Goal: Find specific page/section: Find specific page/section

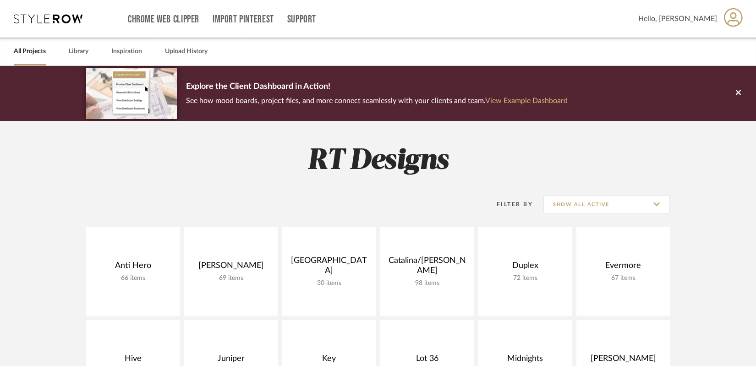
click at [539, 99] on link "View Example Dashboard" at bounding box center [527, 100] width 83 height 7
click at [746, 97] on button at bounding box center [738, 93] width 35 height 55
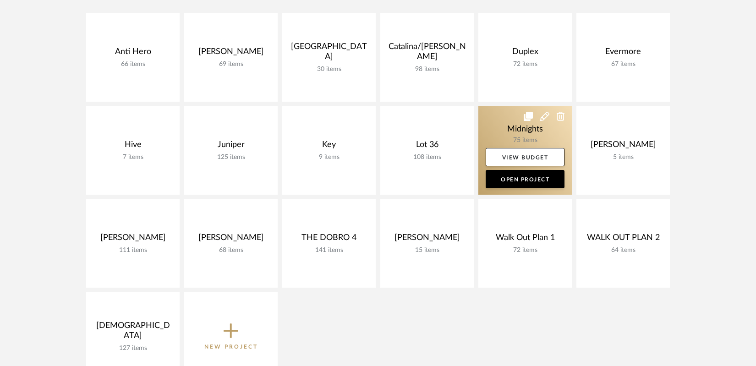
scroll to position [163, 0]
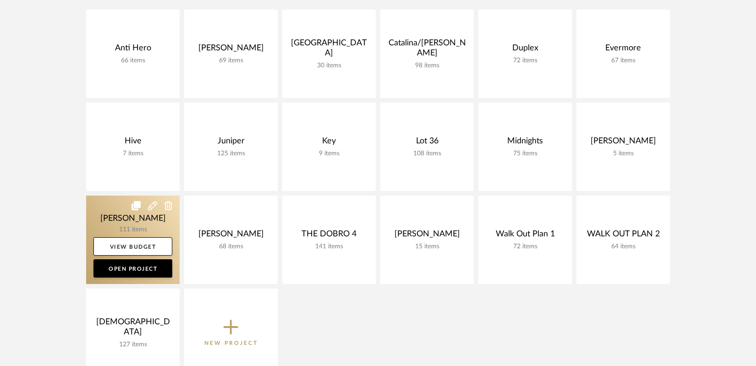
click at [150, 225] on link at bounding box center [133, 240] width 94 height 88
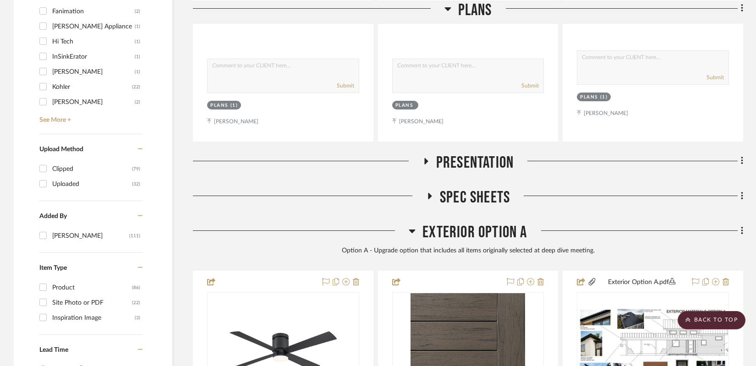
scroll to position [1005, 0]
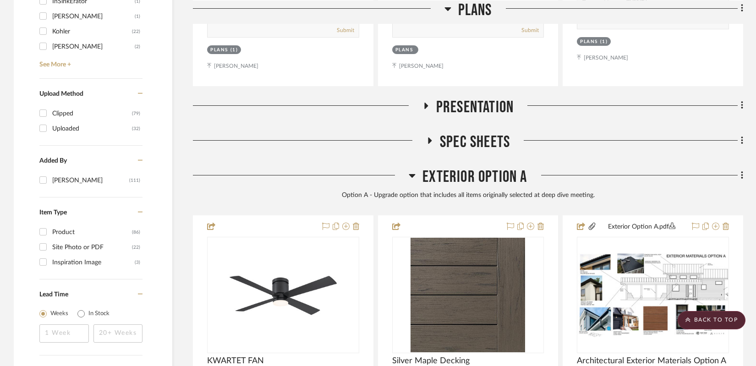
click at [433, 137] on icon at bounding box center [429, 140] width 11 height 7
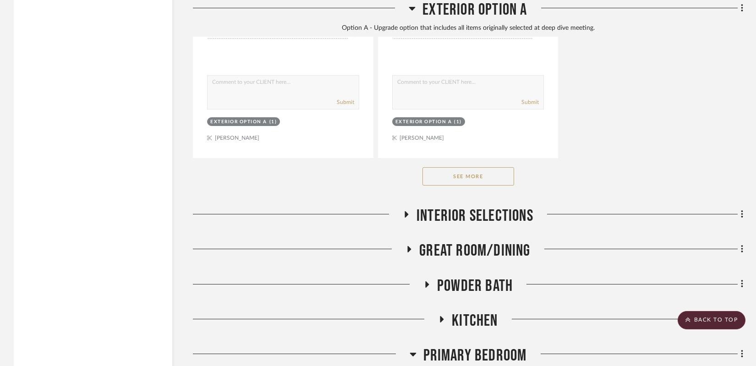
scroll to position [3569, 0]
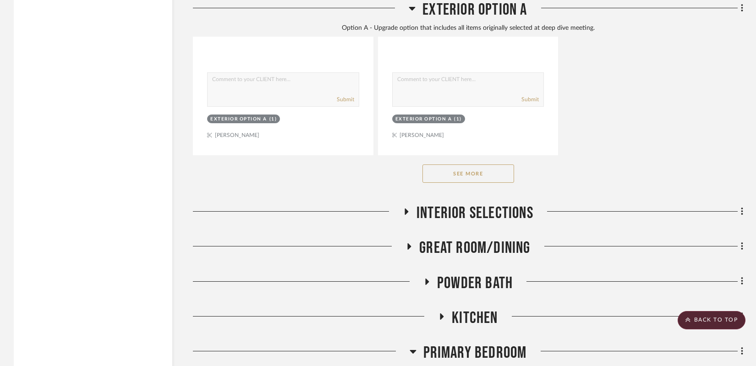
click at [468, 165] on button "See More" at bounding box center [469, 174] width 92 height 18
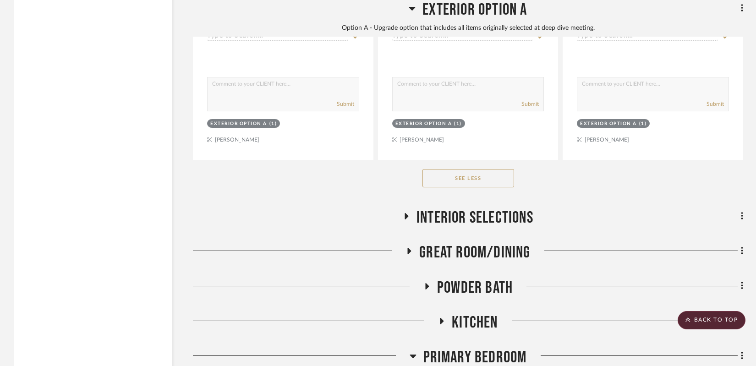
scroll to position [4786, 0]
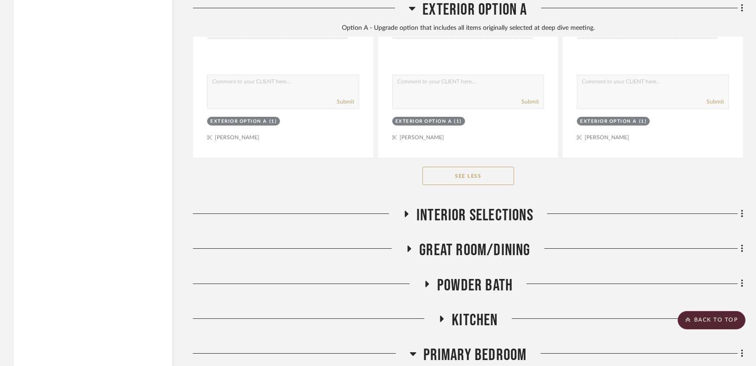
click at [413, 9] on icon at bounding box center [412, 9] width 6 height 4
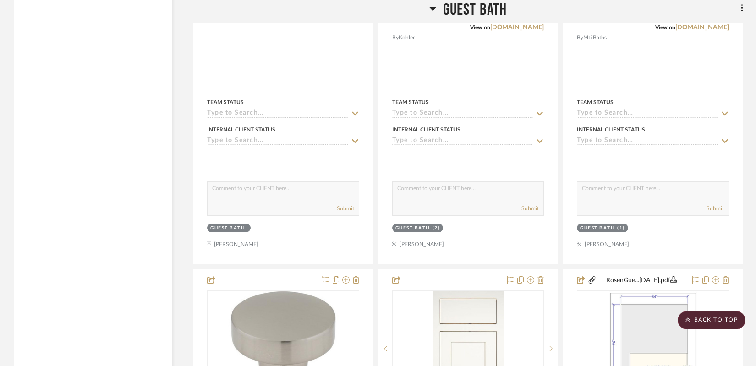
click at [430, 9] on icon at bounding box center [433, 8] width 7 height 11
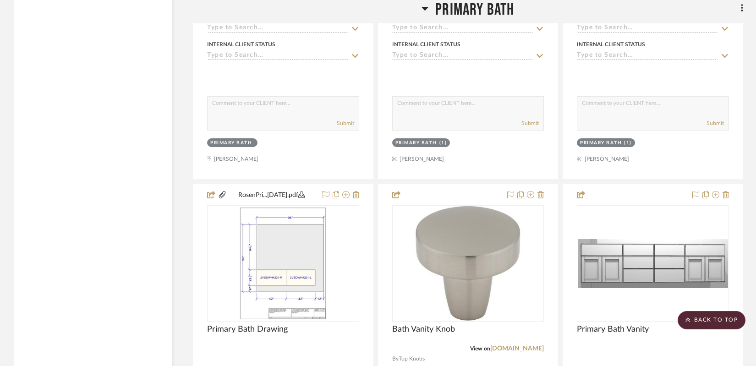
scroll to position [2904, 0]
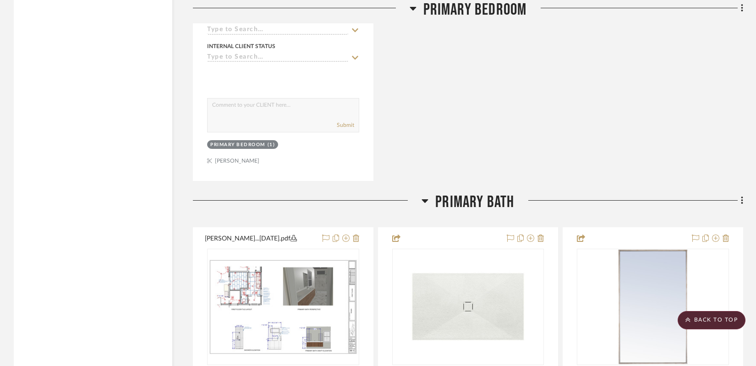
click at [426, 199] on icon at bounding box center [425, 201] width 6 height 4
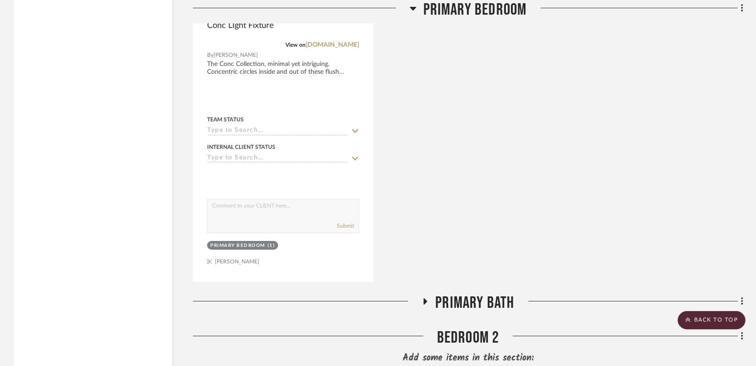
click at [413, 11] on icon at bounding box center [413, 8] width 7 height 11
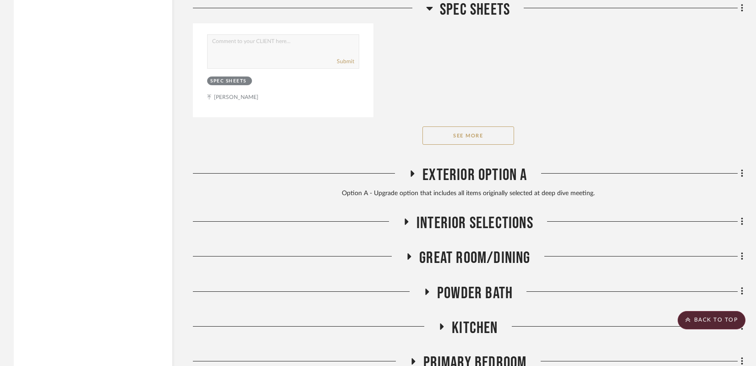
scroll to position [2293, 0]
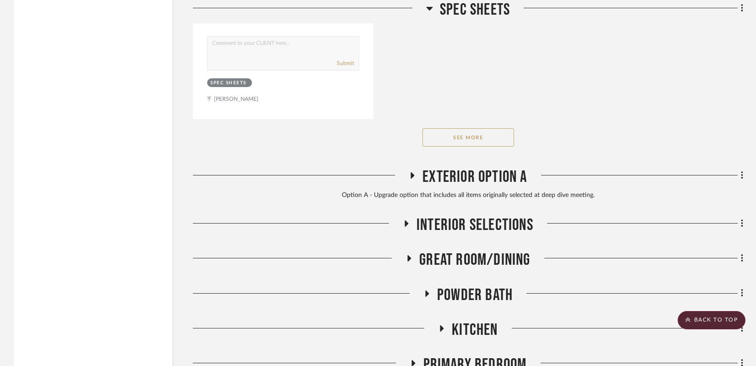
click at [432, 7] on icon at bounding box center [429, 9] width 6 height 4
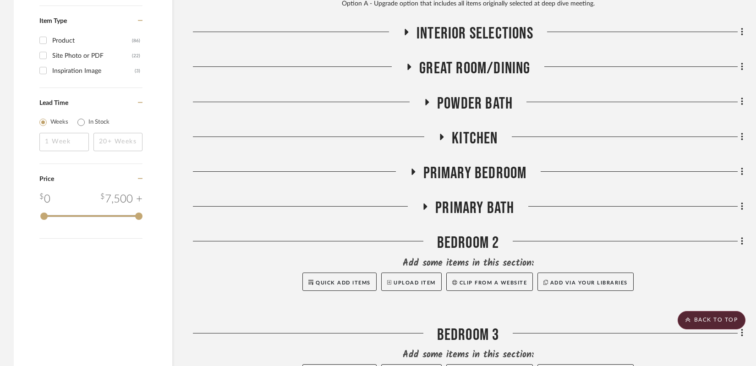
scroll to position [1194, 0]
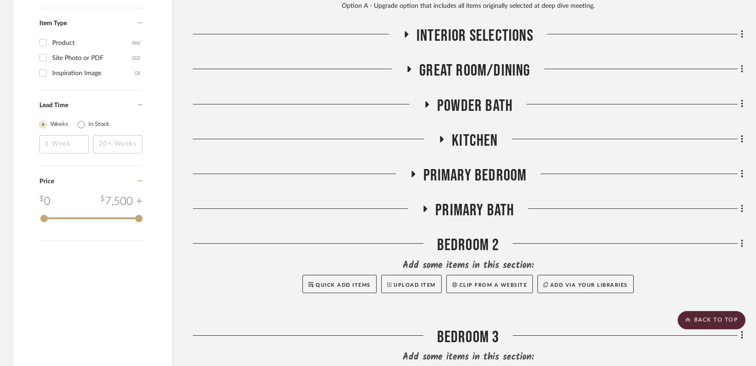
click at [442, 136] on icon at bounding box center [443, 139] width 4 height 6
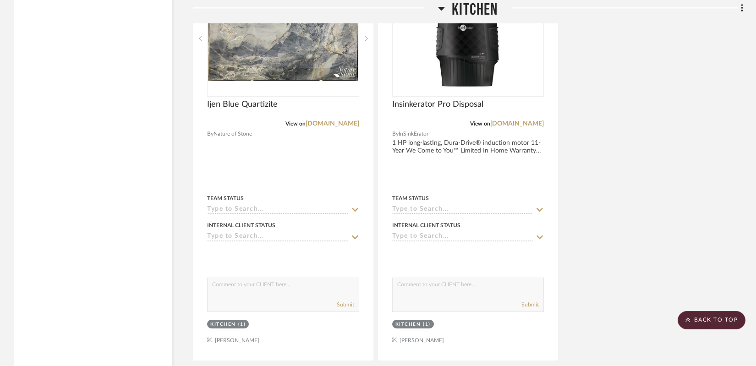
scroll to position [2284, 0]
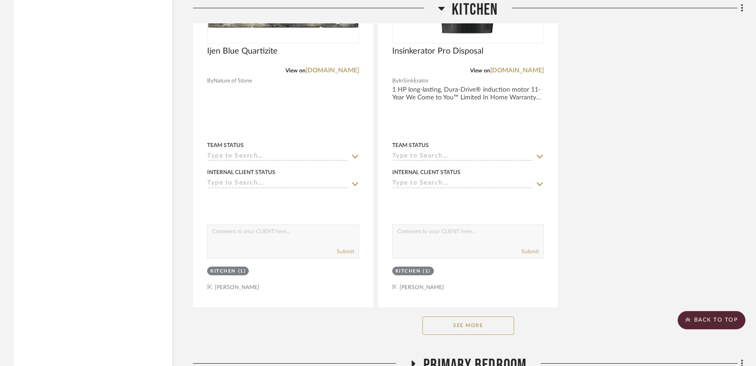
click at [453, 317] on button "See More" at bounding box center [469, 326] width 92 height 18
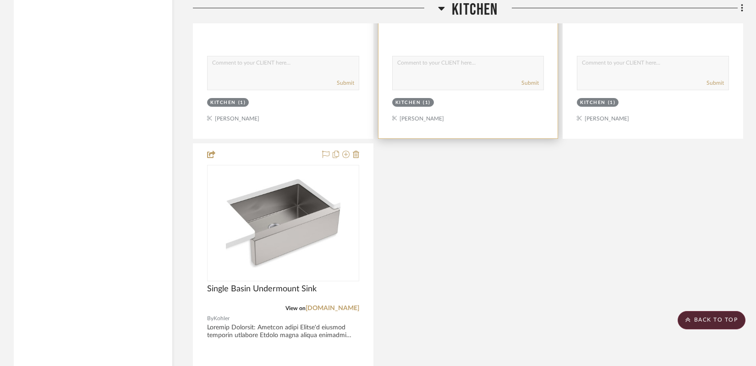
scroll to position [2515, 0]
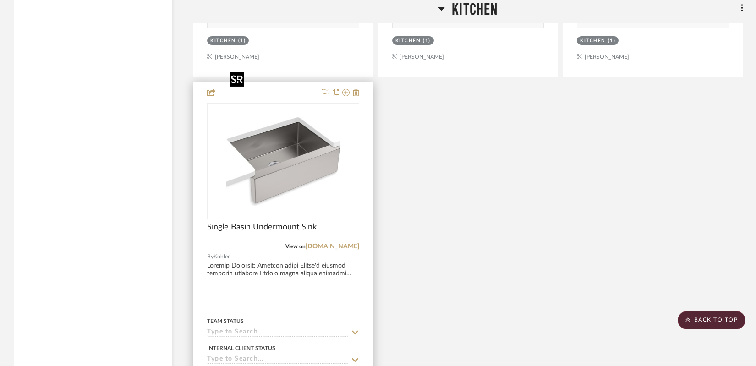
click at [290, 128] on img "0" at bounding box center [283, 161] width 115 height 115
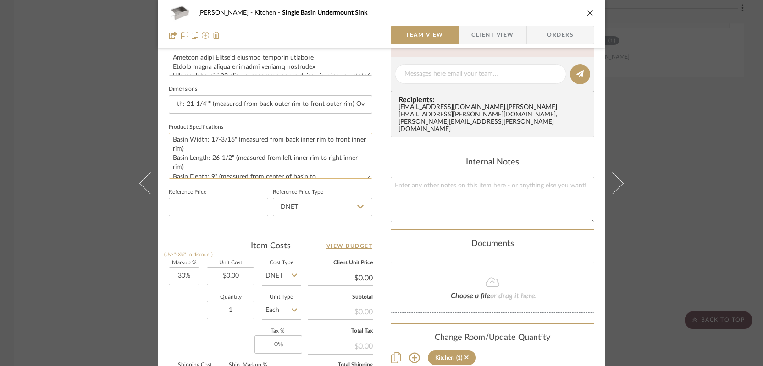
scroll to position [68, 0]
click at [586, 12] on icon "close" at bounding box center [589, 12] width 7 height 7
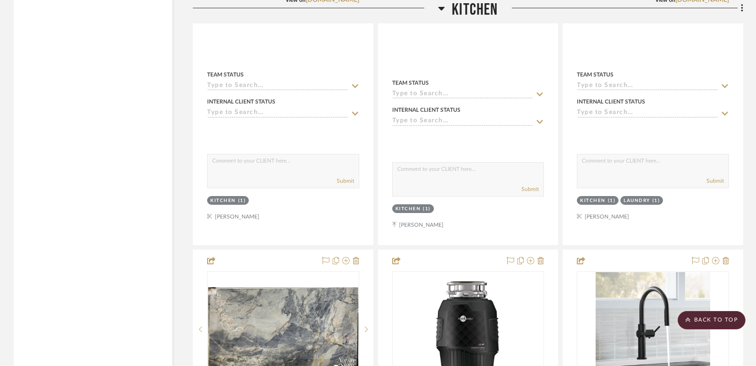
scroll to position [1938, 0]
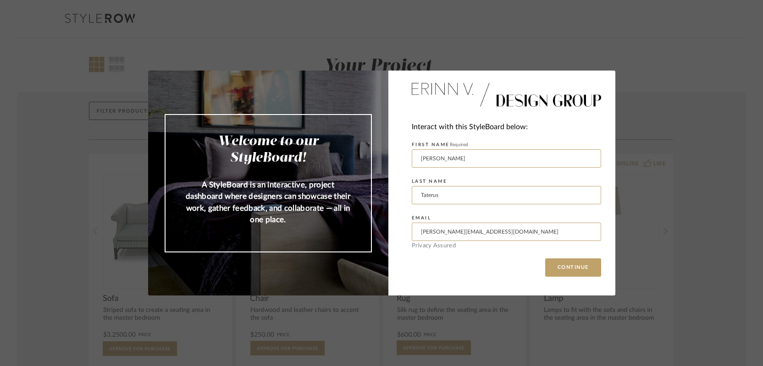
click at [582, 278] on div "Interact with this StyleBoard below: FIRST NAME Required Gina LAST NAME Taterus…" at bounding box center [501, 183] width 227 height 225
click at [579, 260] on button "CONTINUE" at bounding box center [573, 268] width 56 height 18
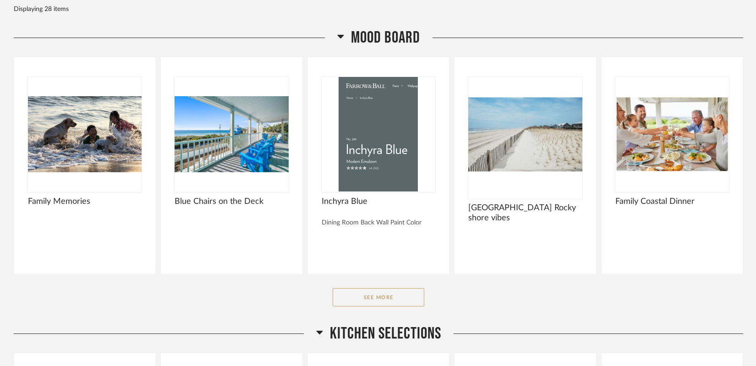
scroll to position [122, 0]
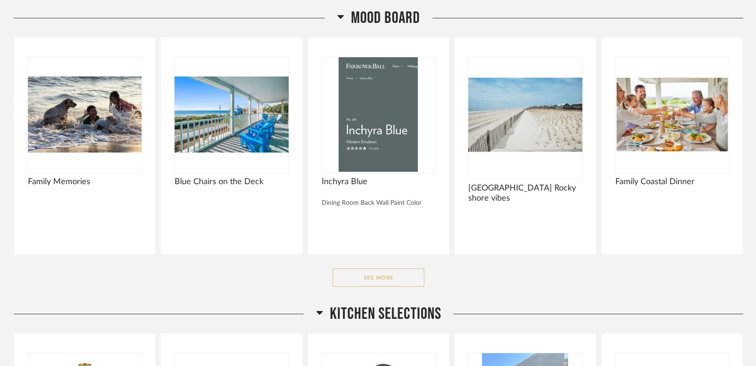
click at [394, 280] on button "See More" at bounding box center [379, 278] width 92 height 18
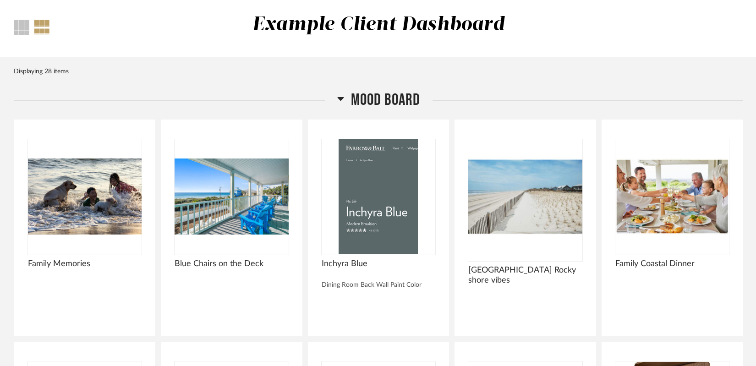
scroll to position [0, 0]
